Goal: Find specific page/section: Find specific page/section

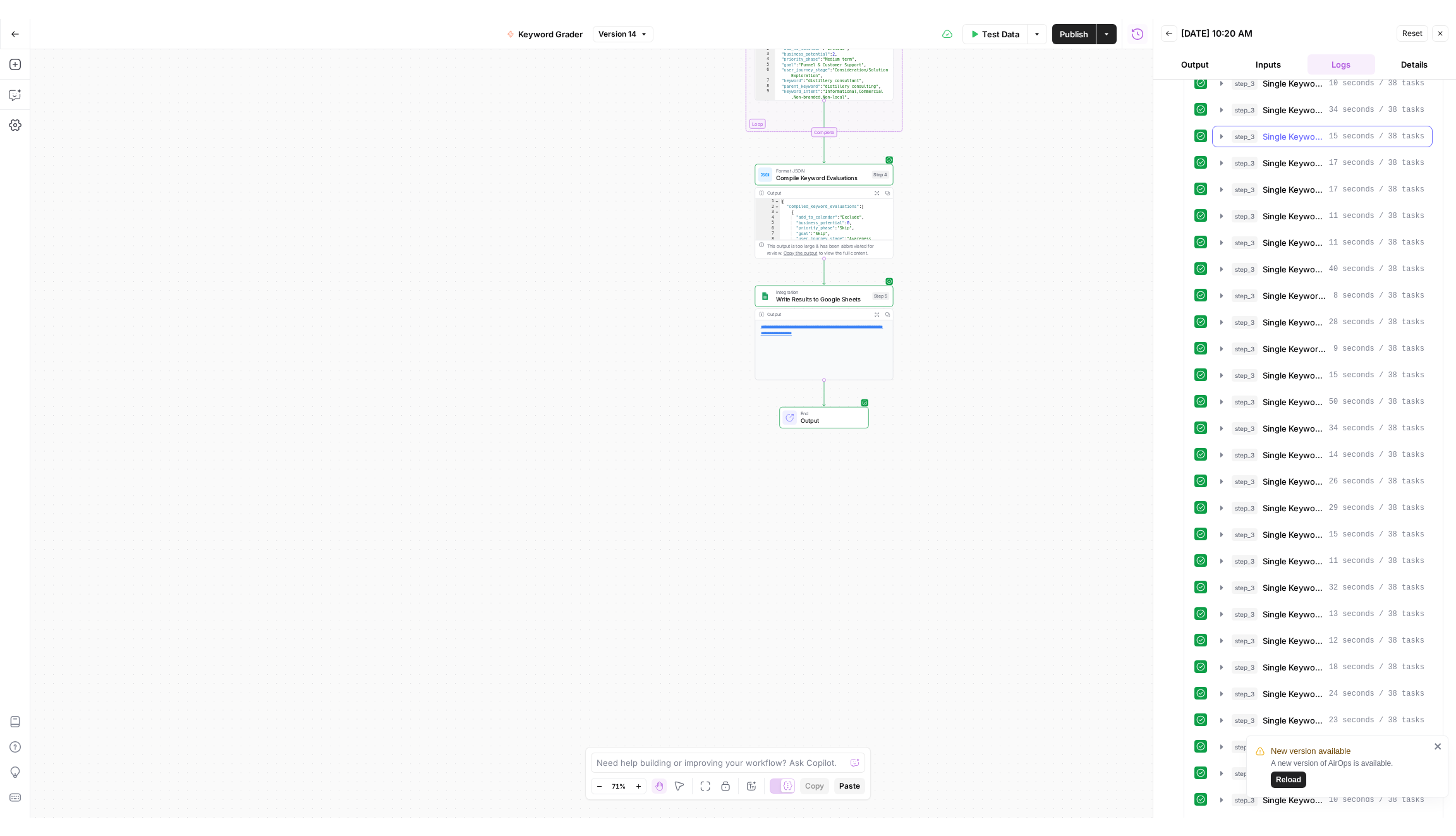
scroll to position [10523, 0]
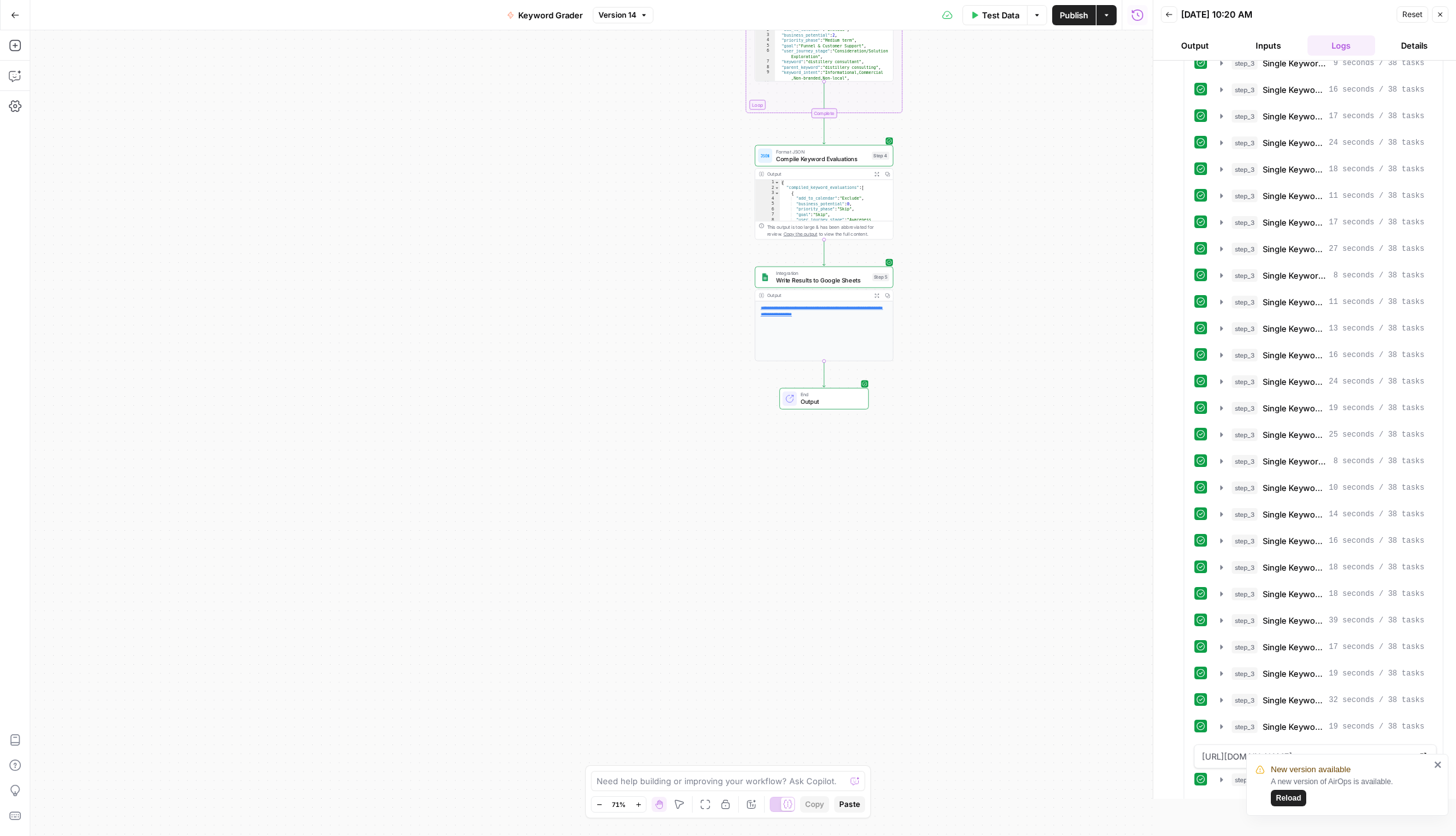
scroll to position [10486, 0]
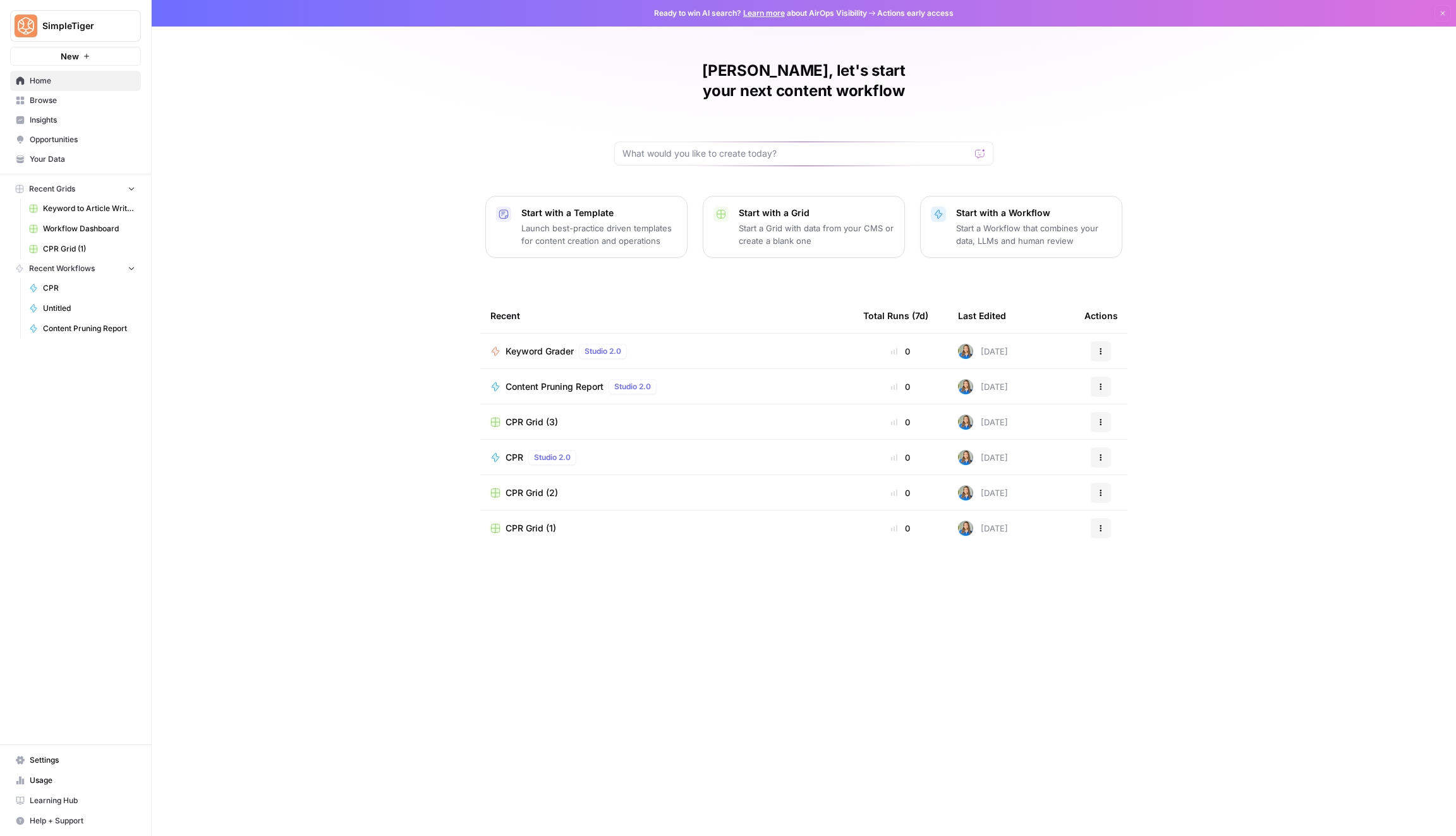
click at [77, 103] on span "Browse" at bounding box center [83, 101] width 105 height 11
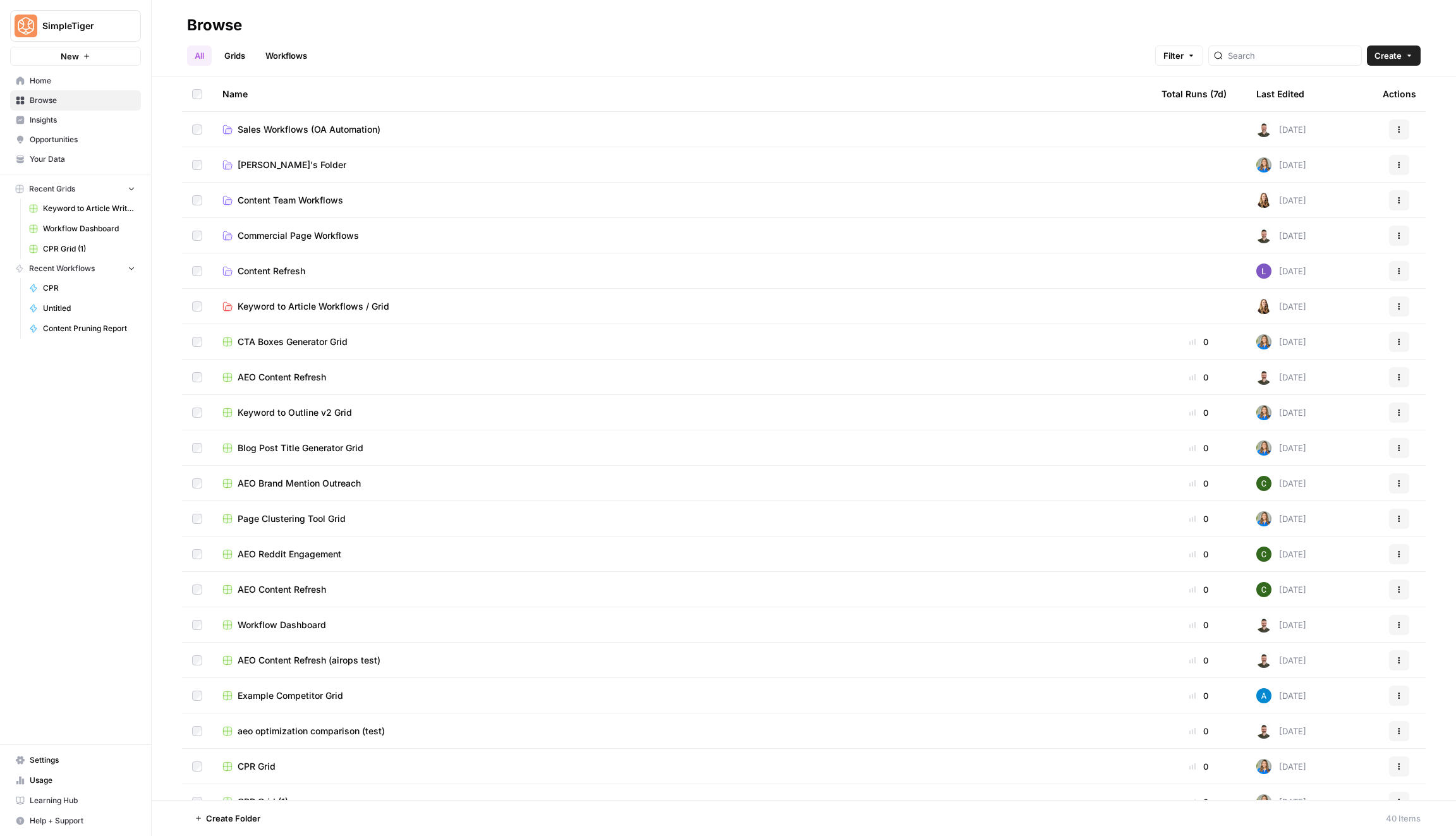
click at [293, 50] on link "Workflows" at bounding box center [286, 55] width 57 height 20
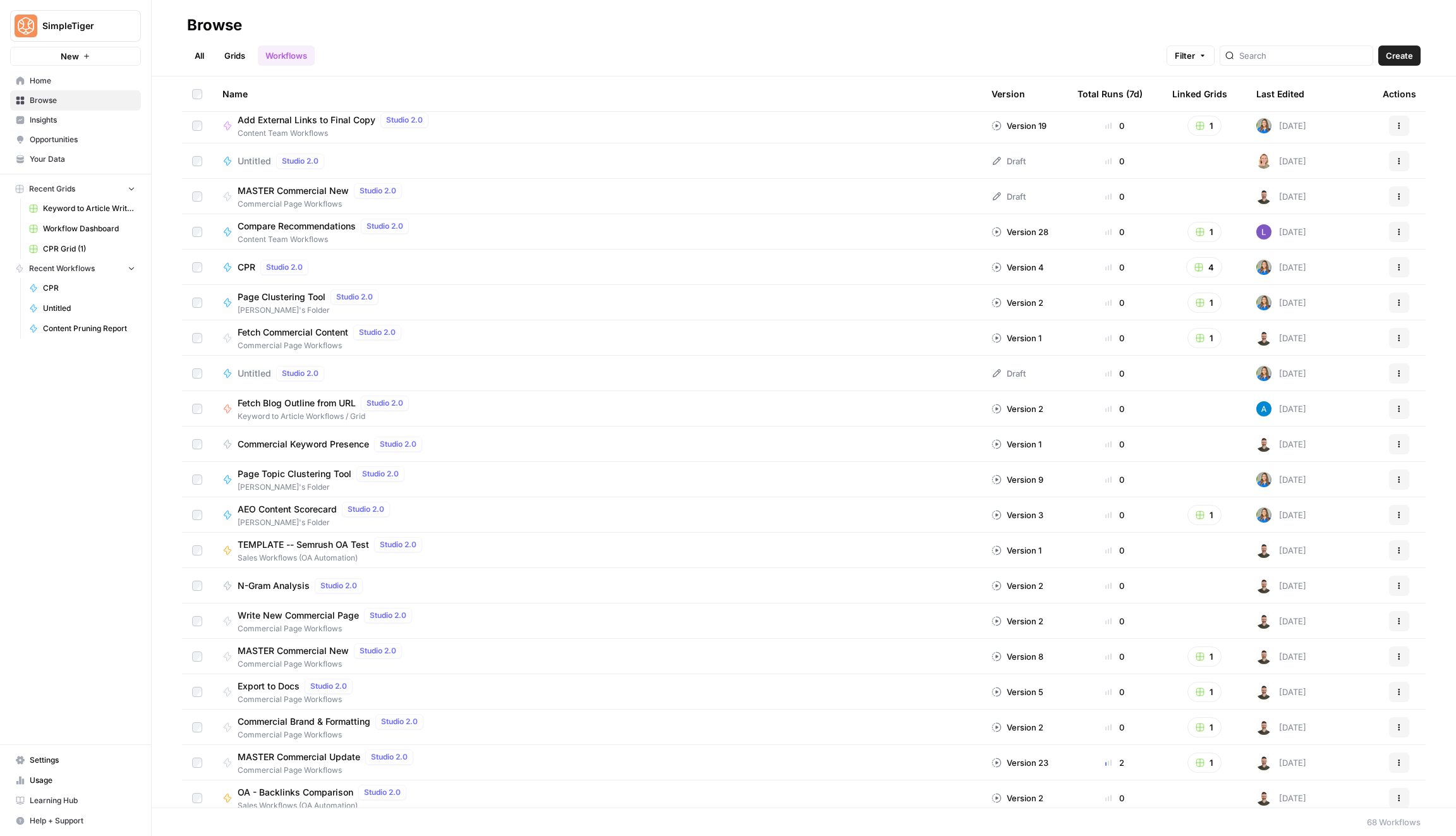
scroll to position [74, 0]
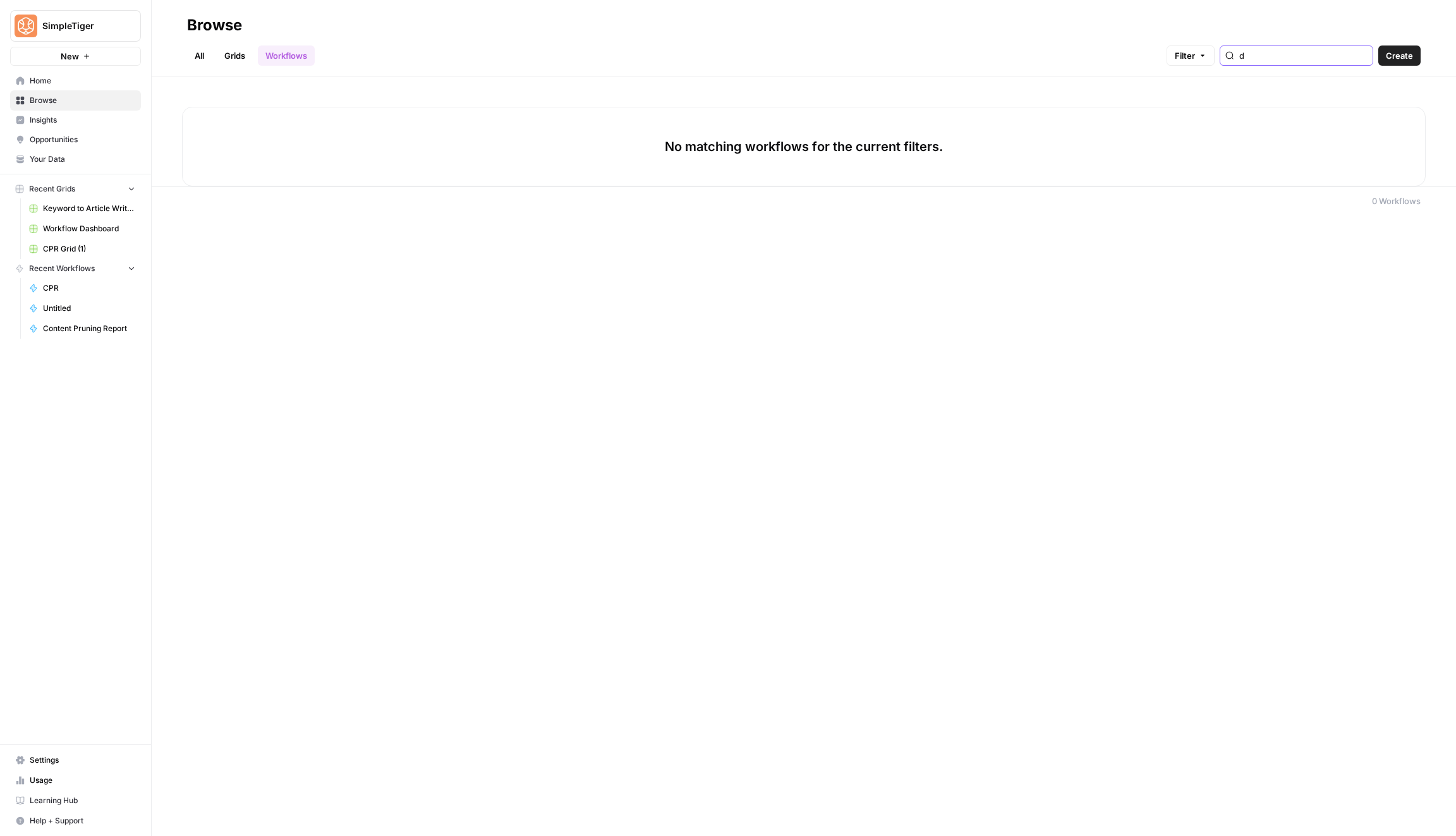
type input "d"
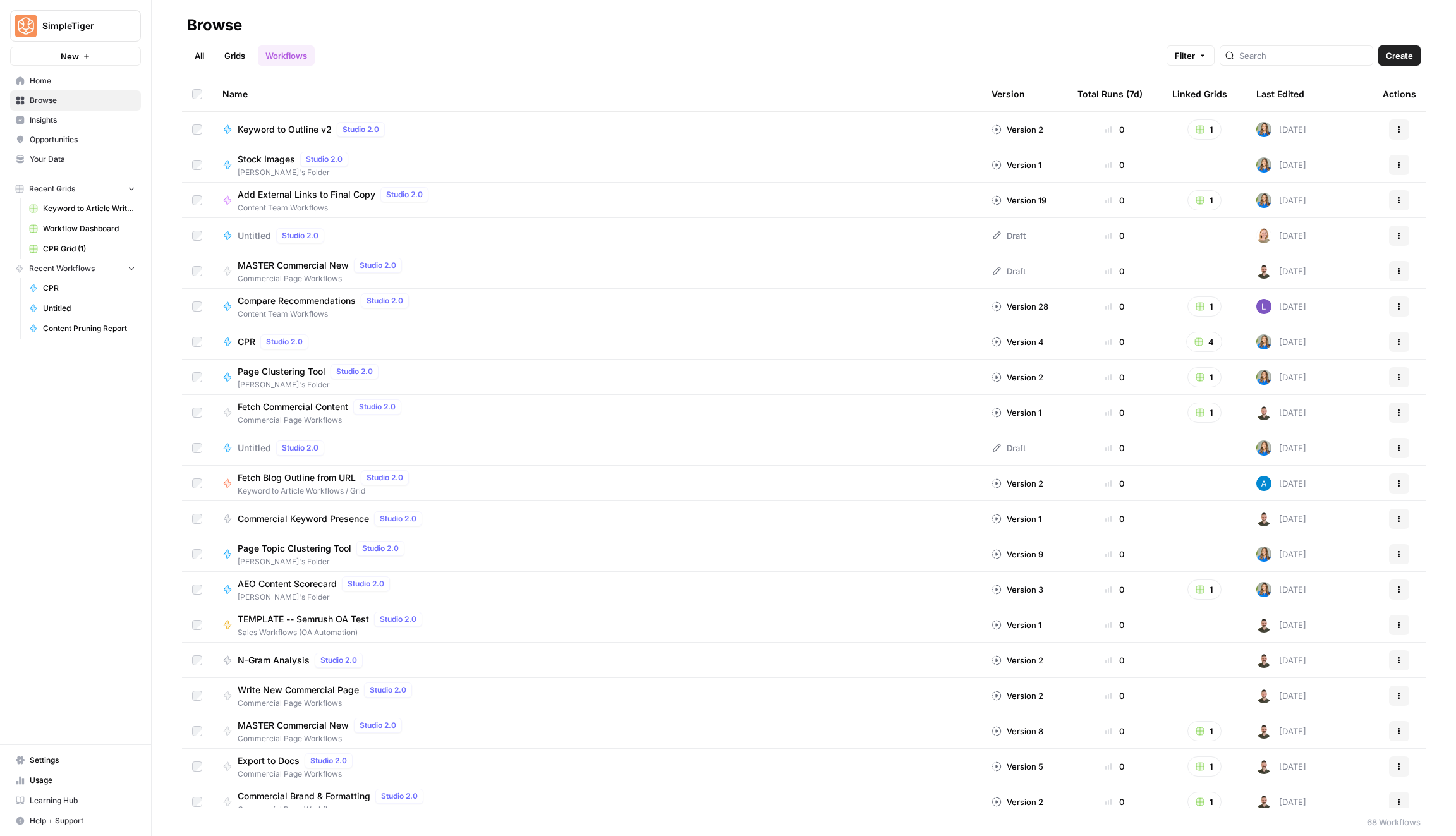
click at [195, 59] on link "All" at bounding box center [199, 55] width 24 height 20
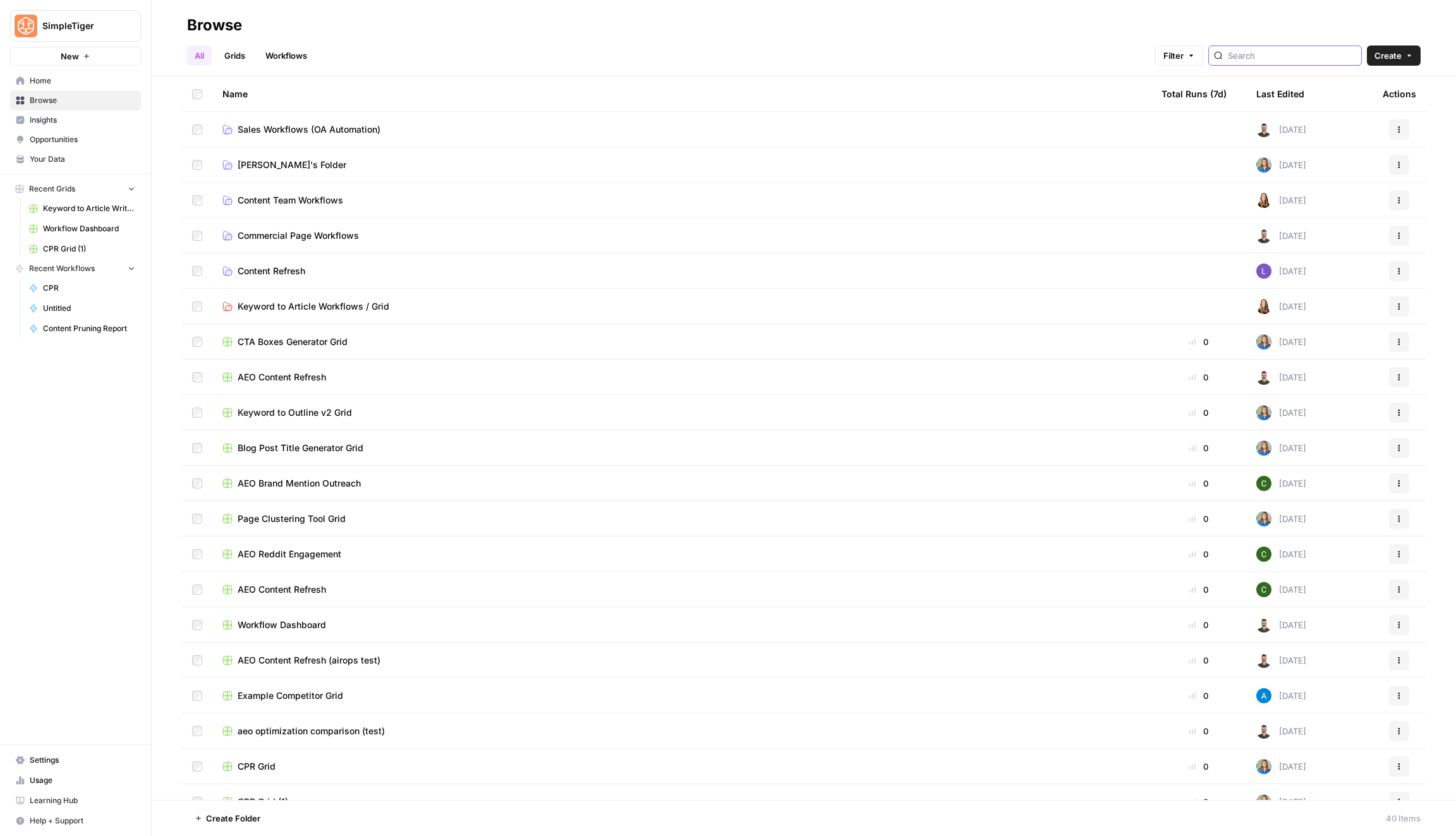
click at [1324, 59] on input "search" at bounding box center [1291, 56] width 128 height 13
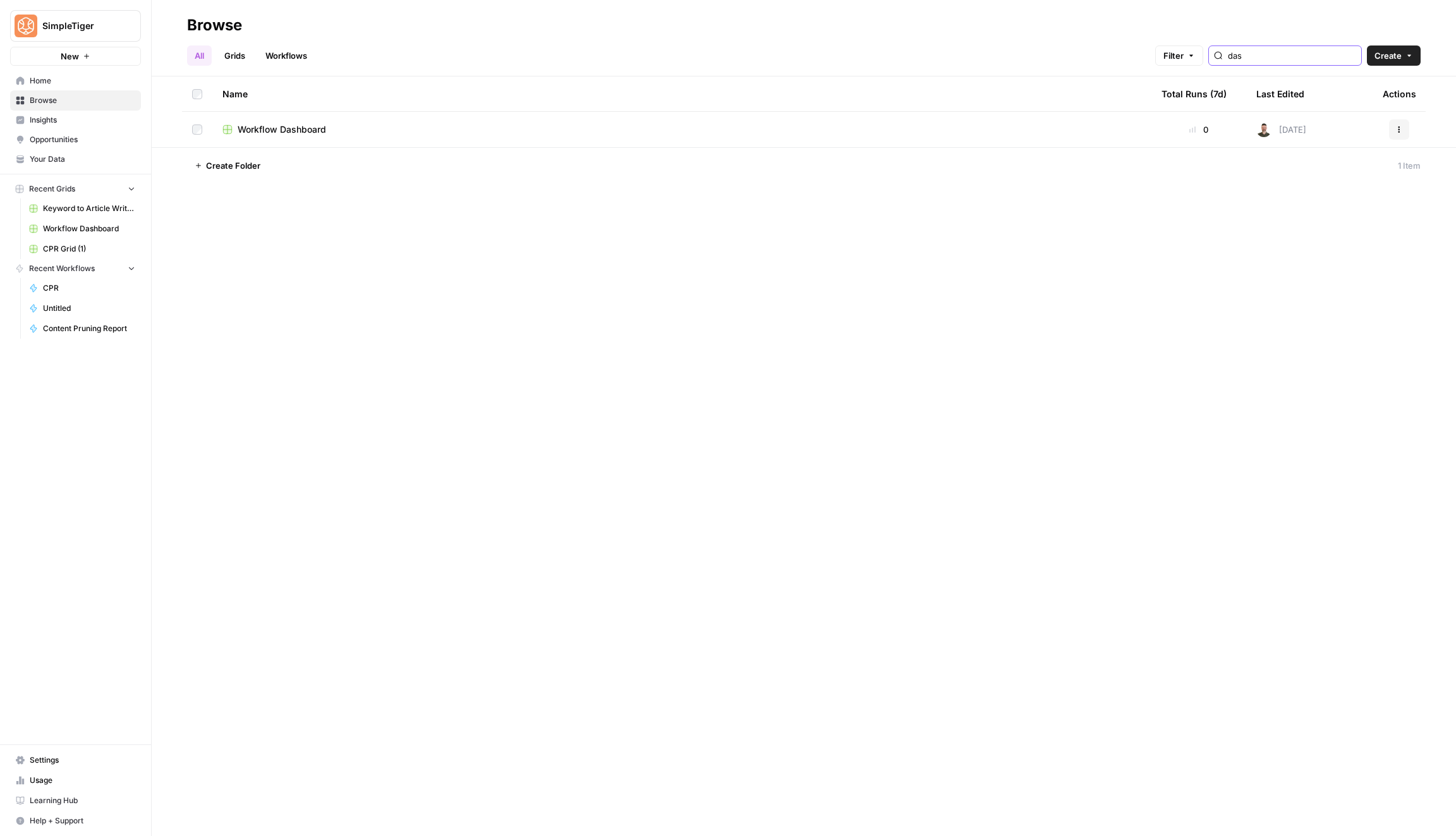
type input "das"
click at [448, 125] on div "Workflow Dashboard" at bounding box center [681, 130] width 919 height 13
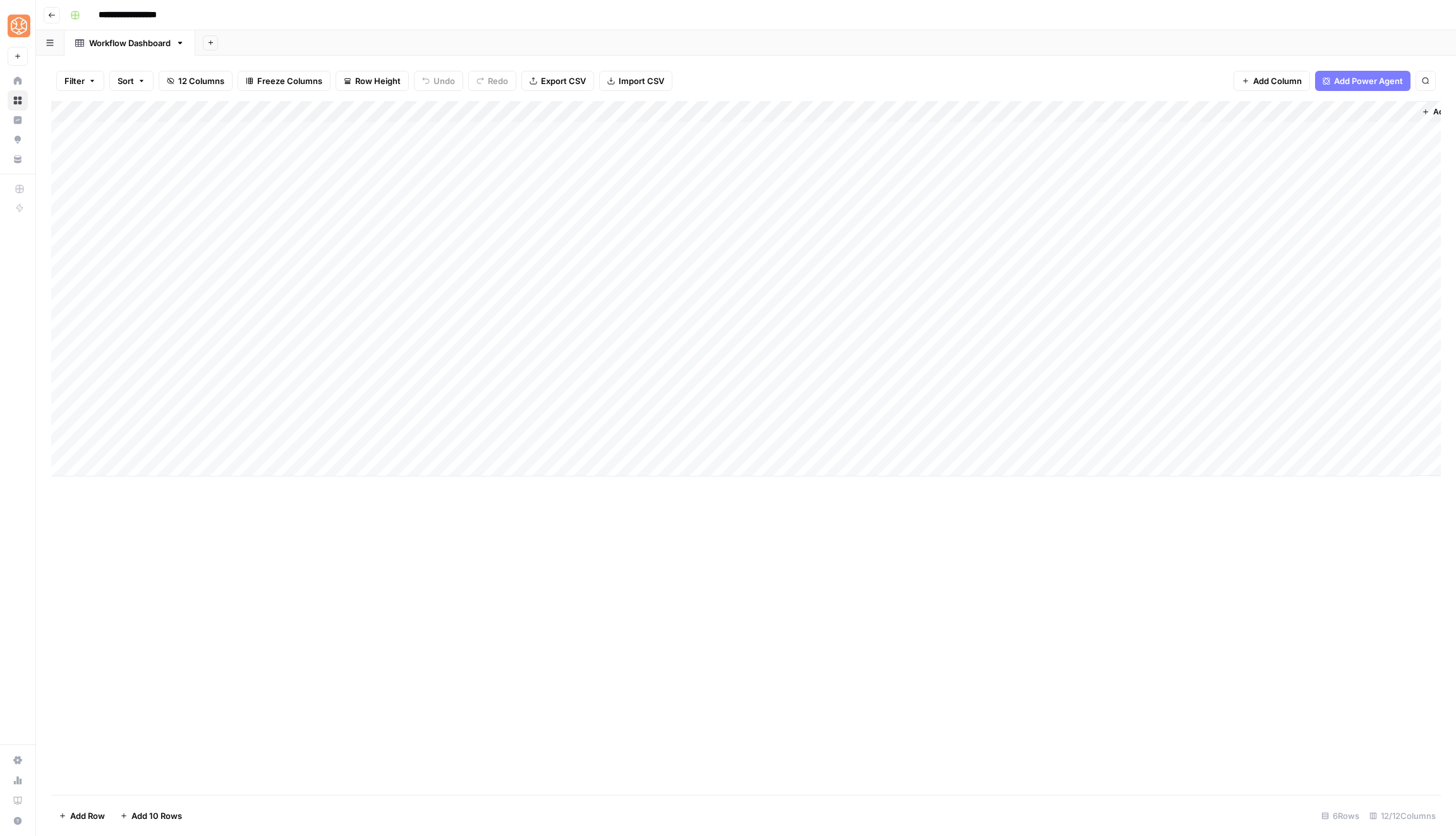
click at [53, 13] on icon "button" at bounding box center [51, 15] width 7 height 7
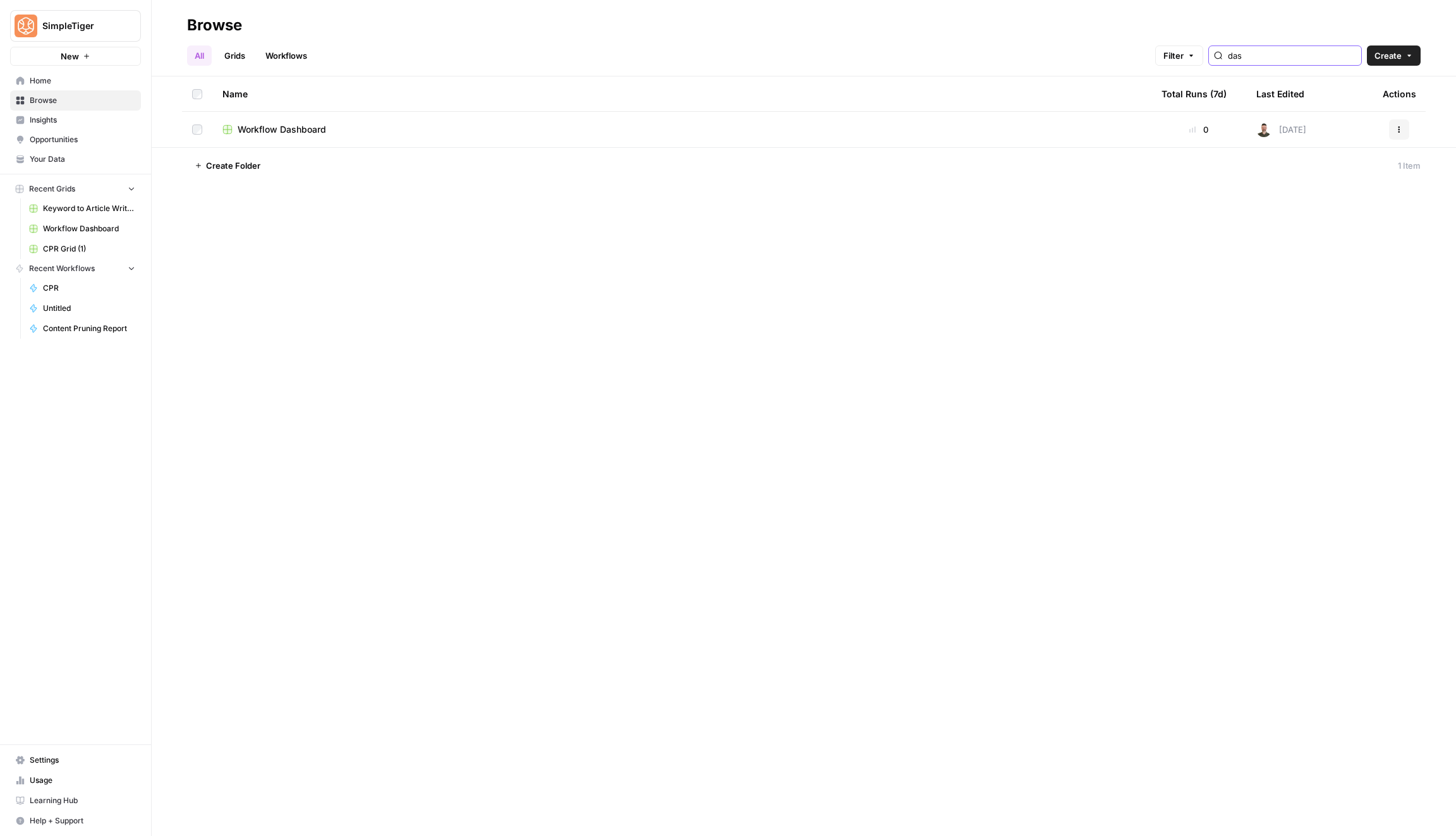
click at [1287, 50] on input "das" at bounding box center [1291, 56] width 128 height 13
type input "cta"
click at [365, 116] on td "CTA Boxes Generator Grid" at bounding box center [682, 129] width 939 height 35
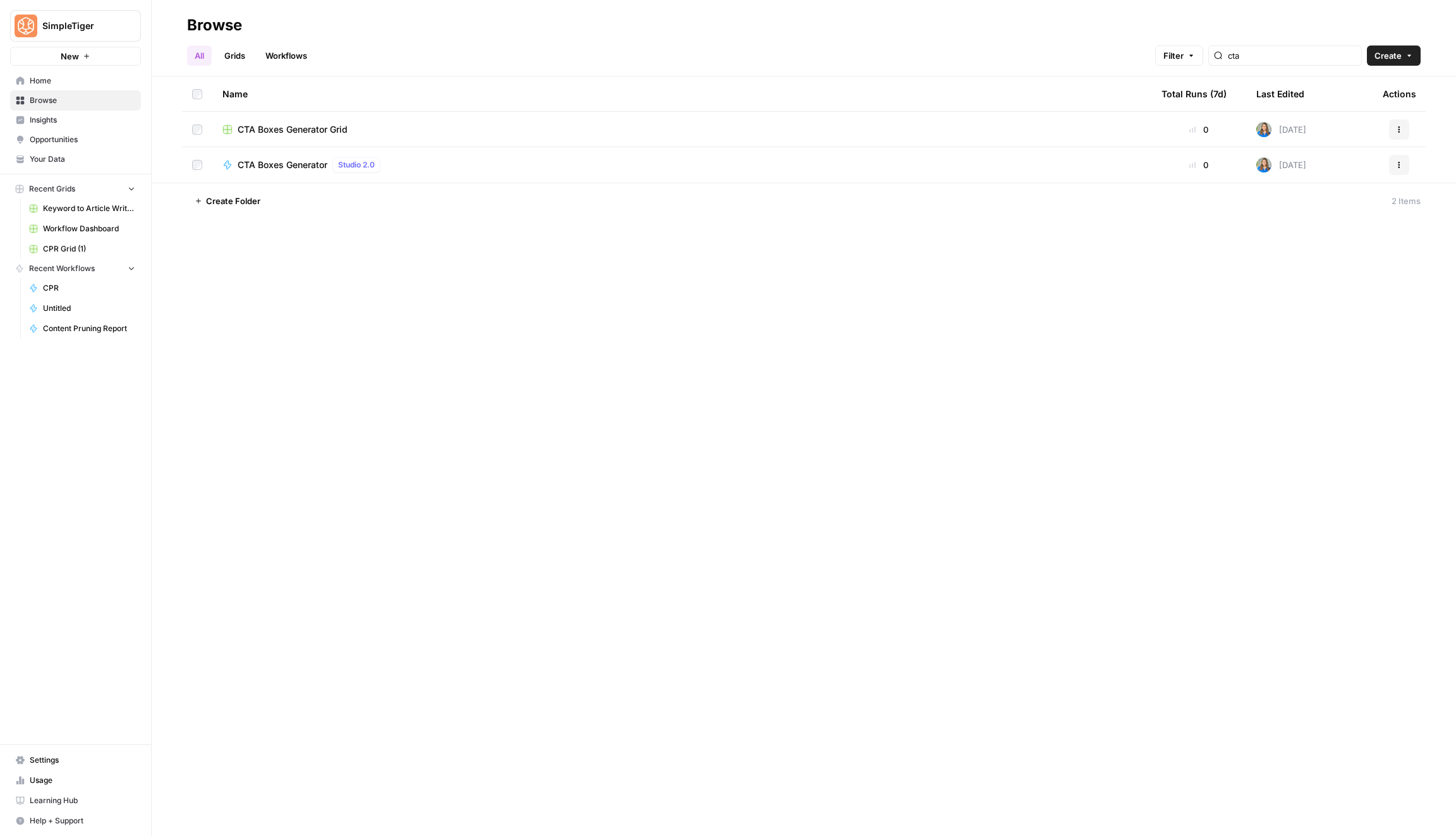
click at [298, 125] on span "CTA Boxes Generator Grid" at bounding box center [293, 130] width 110 height 13
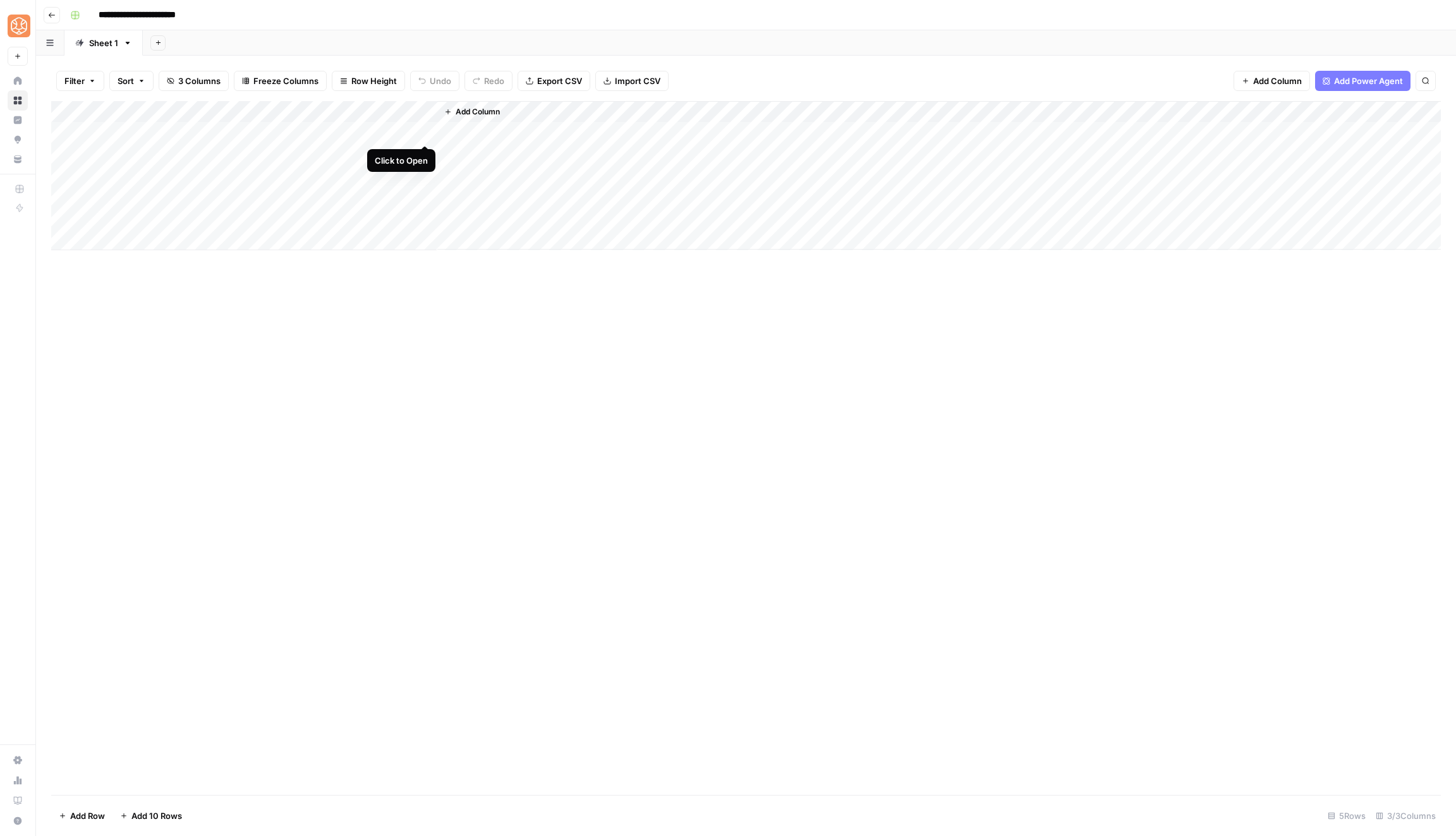
click at [430, 132] on div "Add Column" at bounding box center [746, 176] width 1390 height 149
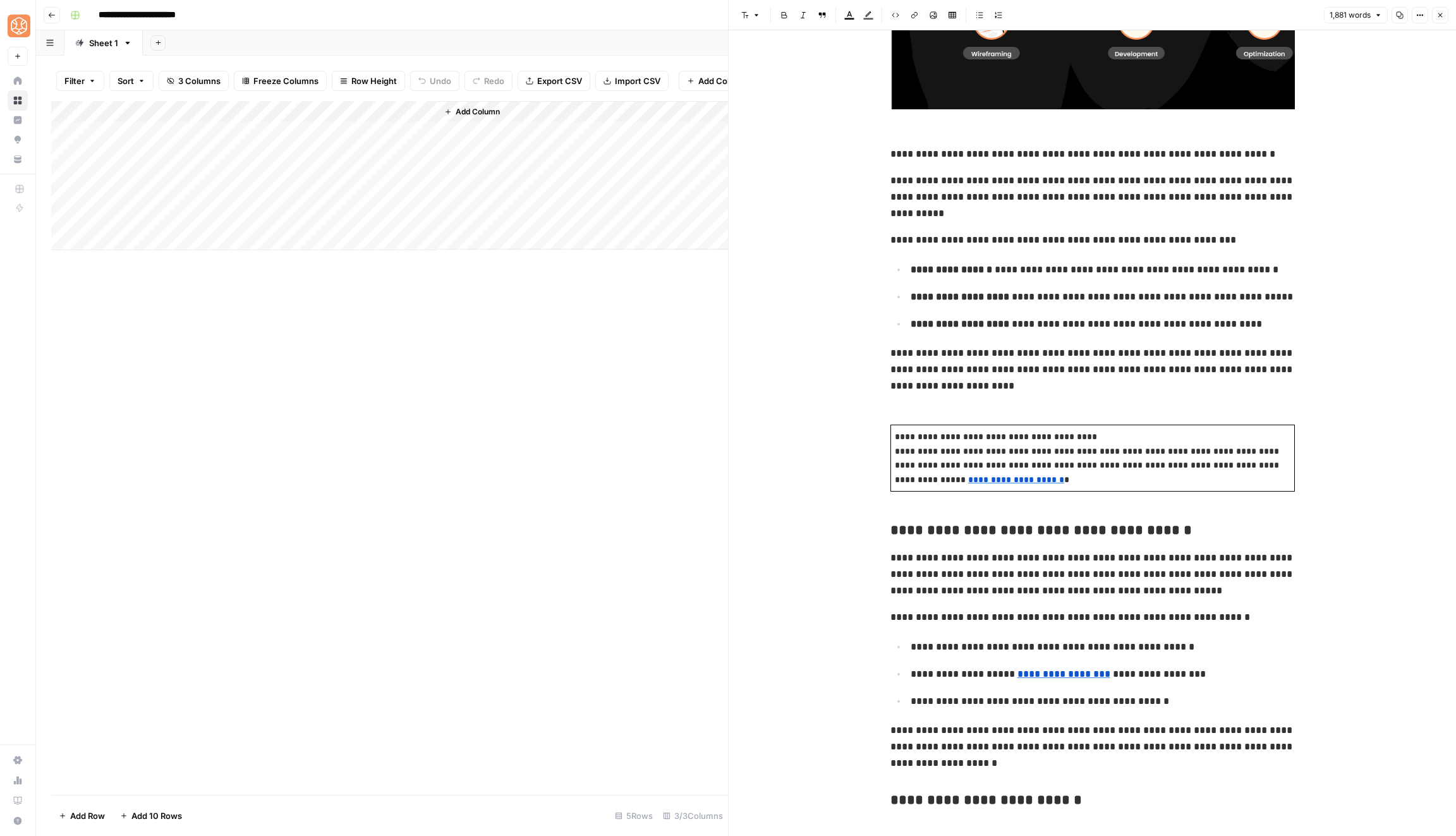
scroll to position [3056, 0]
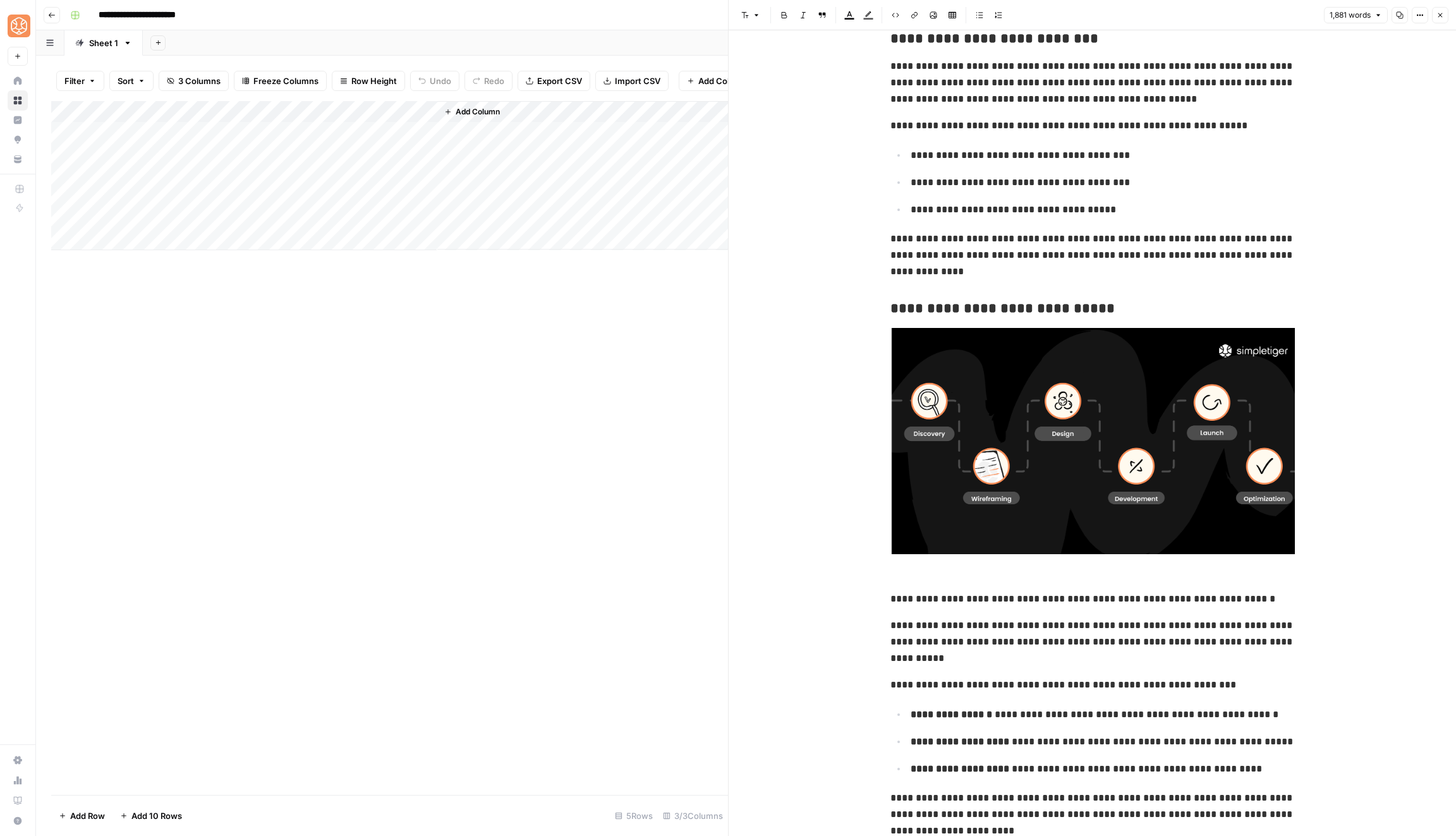
click at [351, 469] on div "Add Column" at bounding box center [389, 448] width 677 height 694
click at [1445, 15] on button "Close" at bounding box center [1440, 15] width 16 height 16
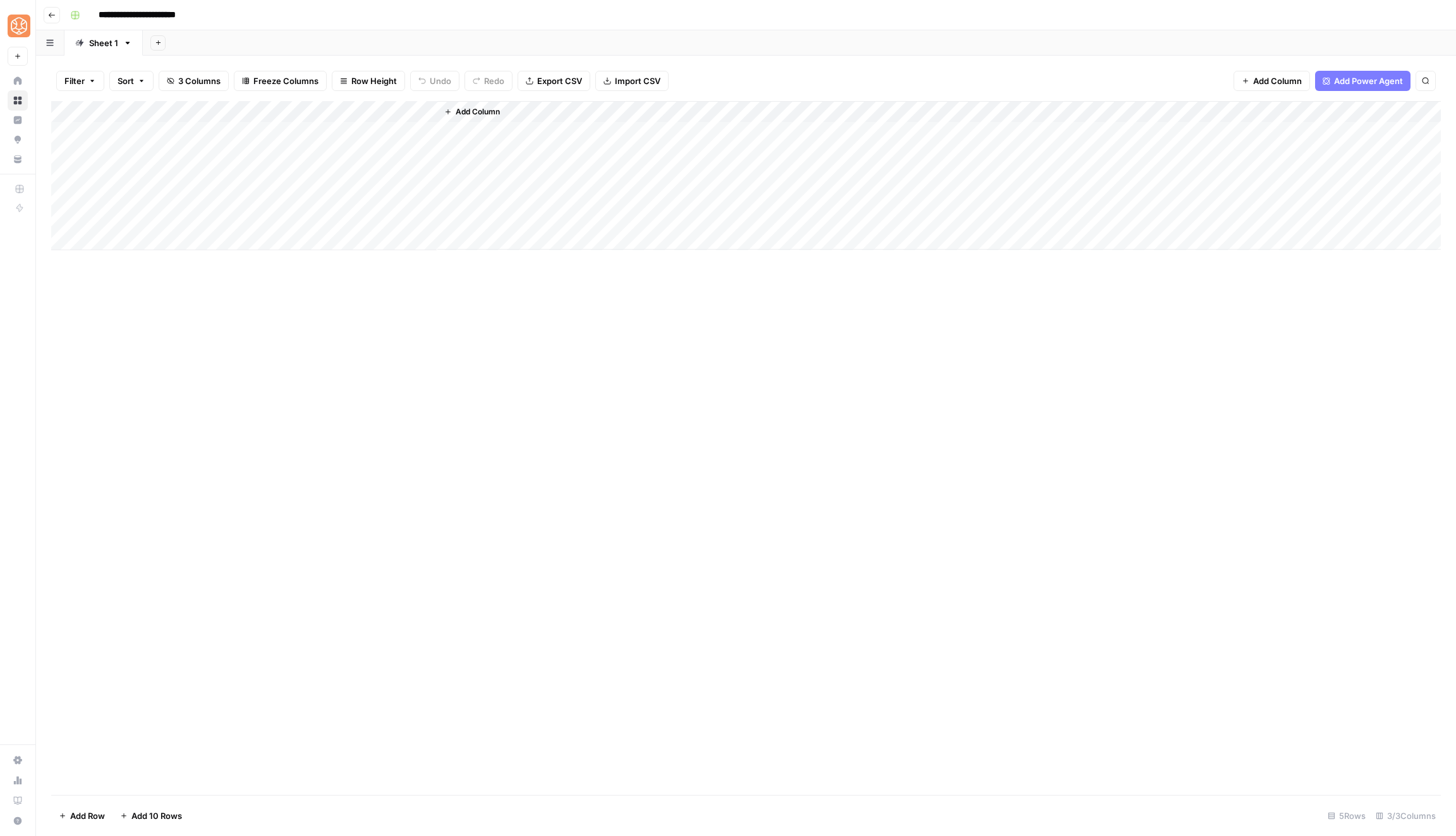
click at [104, 45] on div "Sheet 1" at bounding box center [104, 43] width 29 height 13
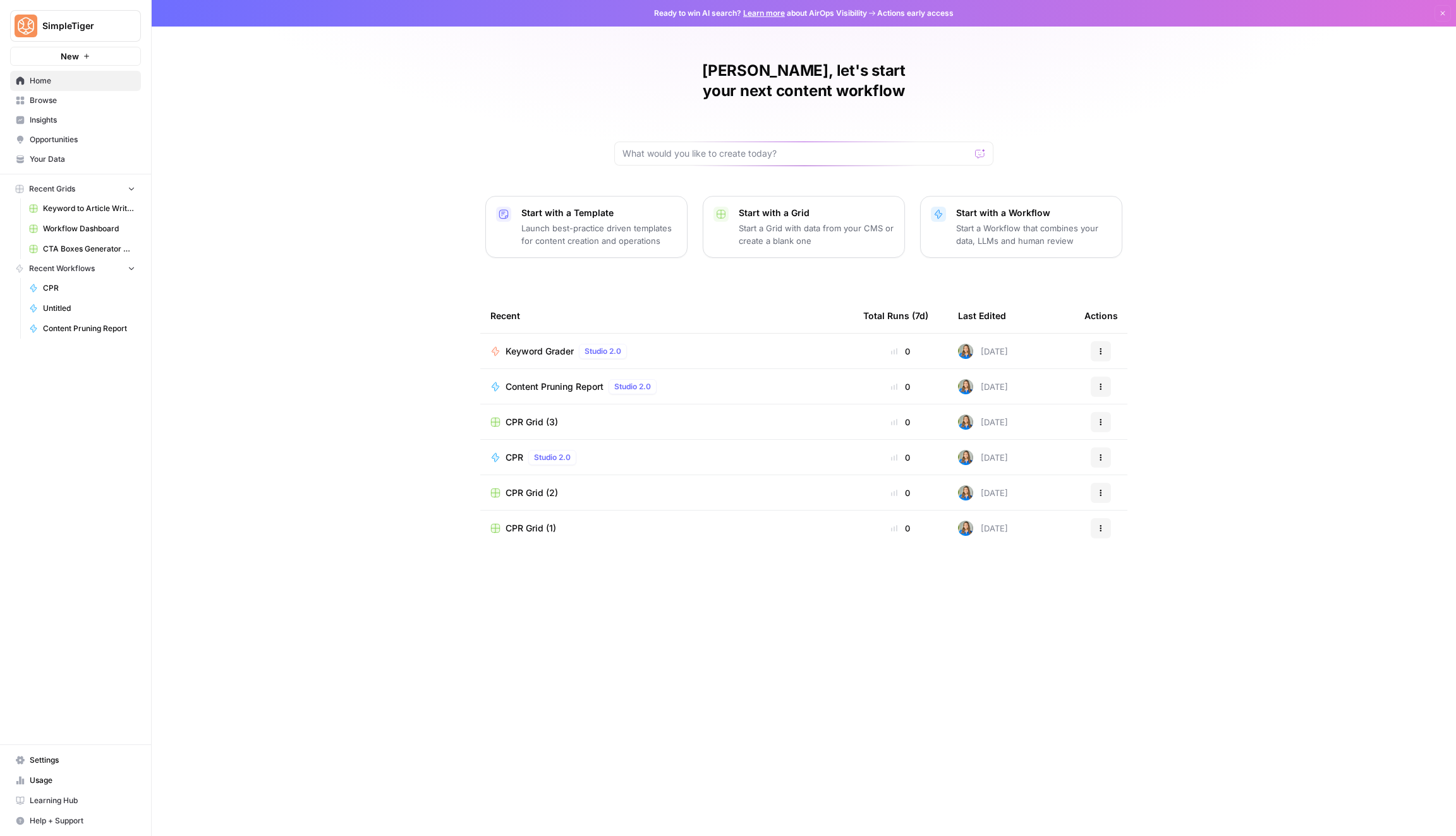
click at [81, 150] on link "Your Data" at bounding box center [75, 159] width 131 height 20
